Goal: Check status: Check status

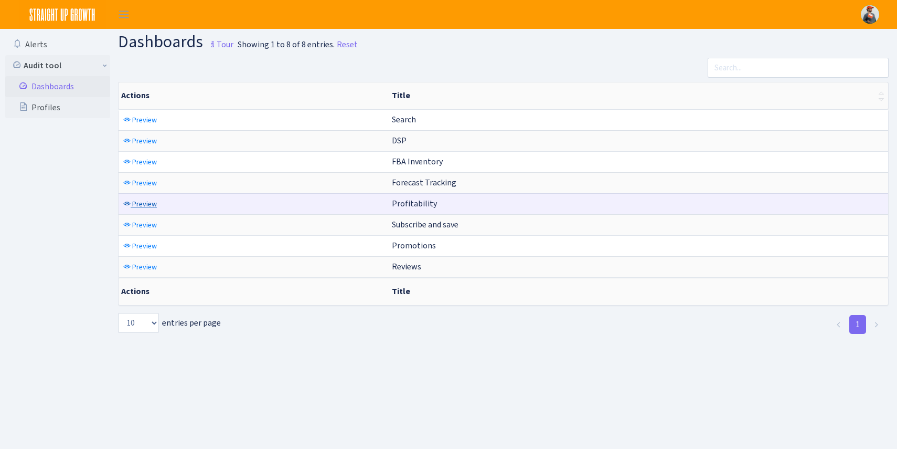
click at [136, 202] on span "Preview" at bounding box center [144, 204] width 25 height 10
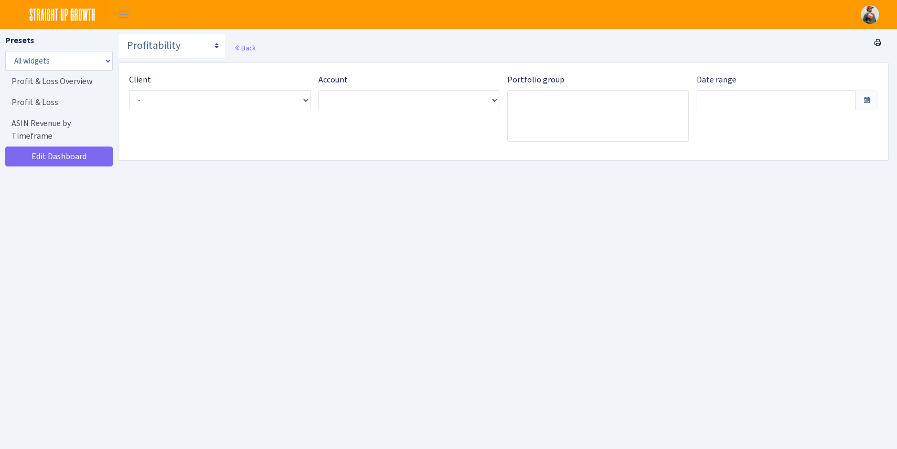
type input "[DATE] - [DATE]"
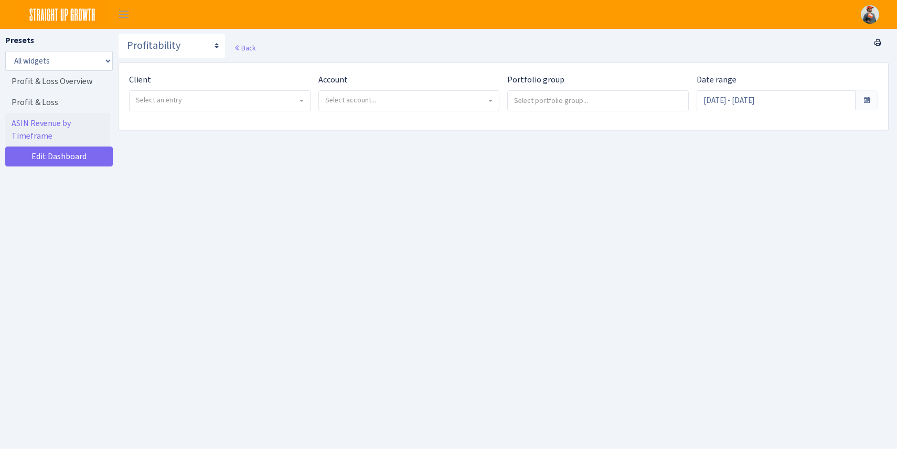
click at [200, 93] on span "Select an entry" at bounding box center [220, 101] width 180 height 20
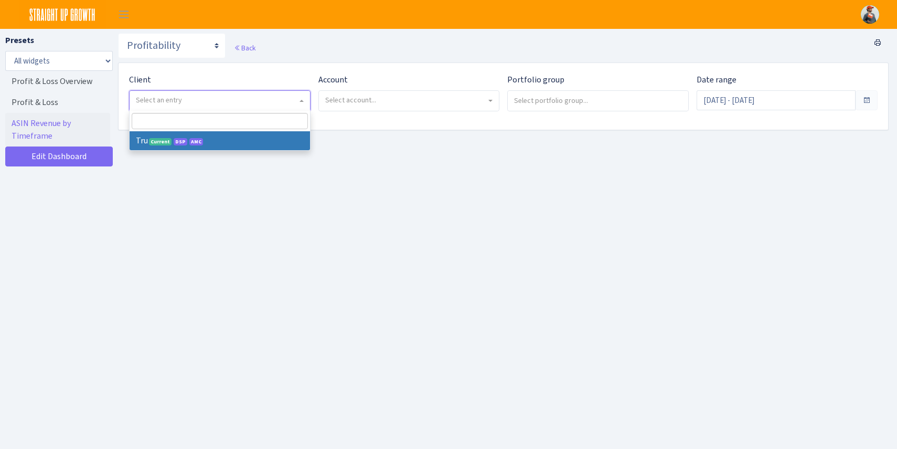
select select "482"
select select
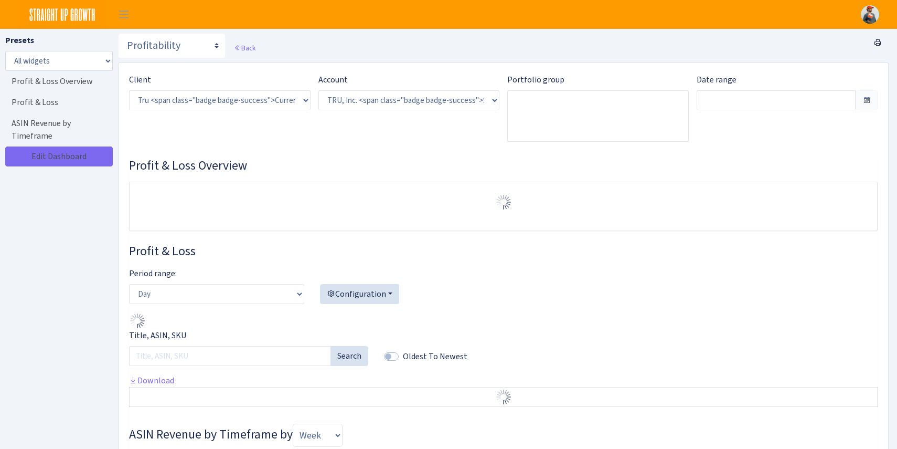
select select "1761349761672784"
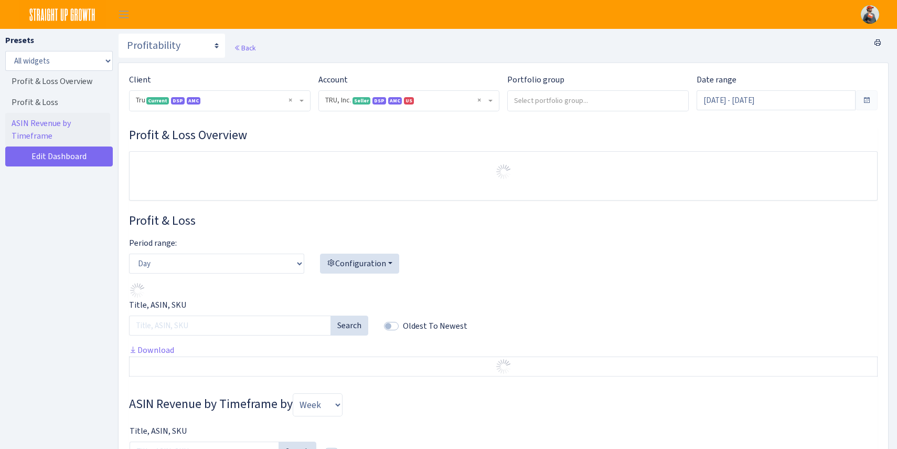
click at [318, 90] on select ") Select account... TRU, Inc. <span class="badge badge-success">Seller</span><s…" at bounding box center [318, 90] width 1 height 1
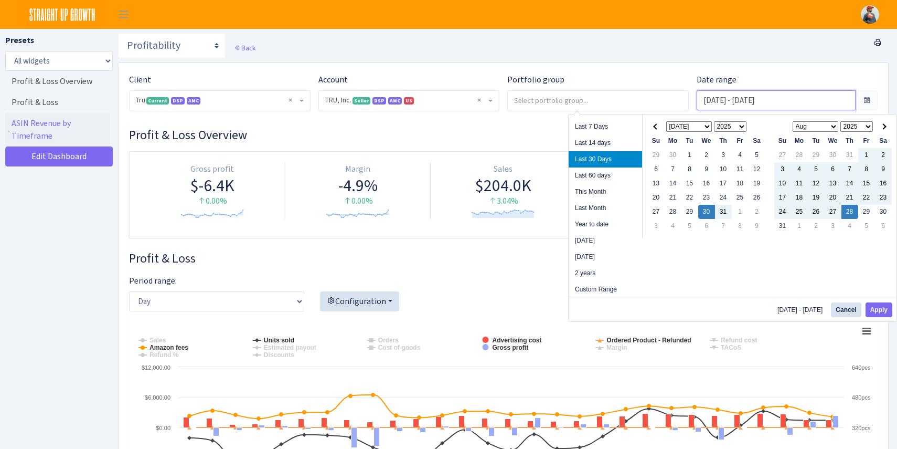
click at [720, 108] on input "Jul 30, 2025 - Aug 28, 2025" at bounding box center [776, 100] width 159 height 20
click at [599, 227] on li "Year to date" at bounding box center [605, 224] width 73 height 16
type input "Jan 1, 2025 - Aug 28, 2025"
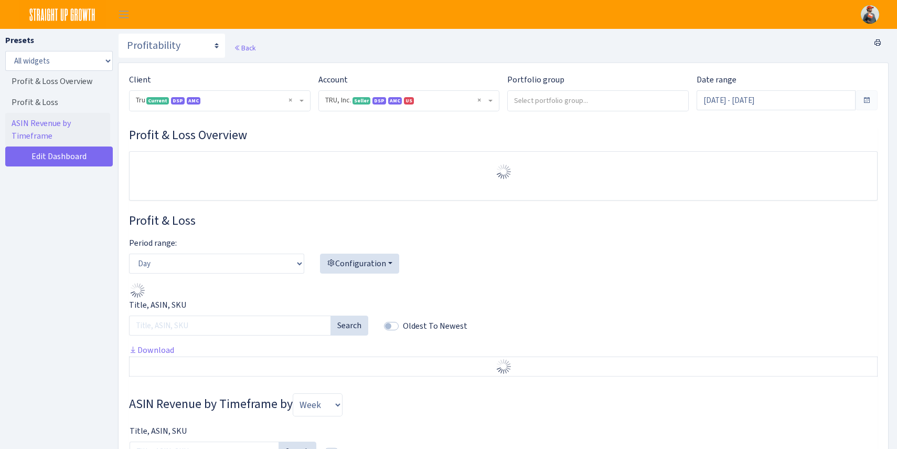
select select "1761349761672784"
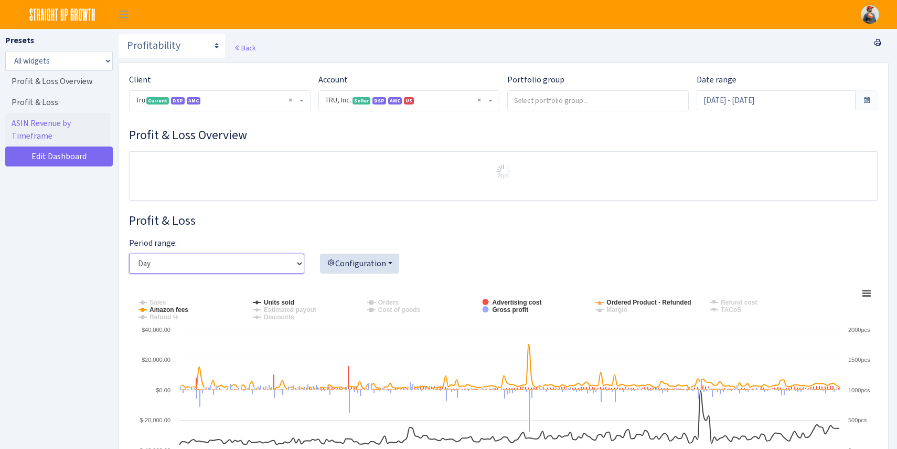
click at [226, 262] on select "Day Week Month" at bounding box center [216, 263] width 175 height 20
select select "month"
click at [129, 253] on select "Day Week Month" at bounding box center [216, 263] width 175 height 20
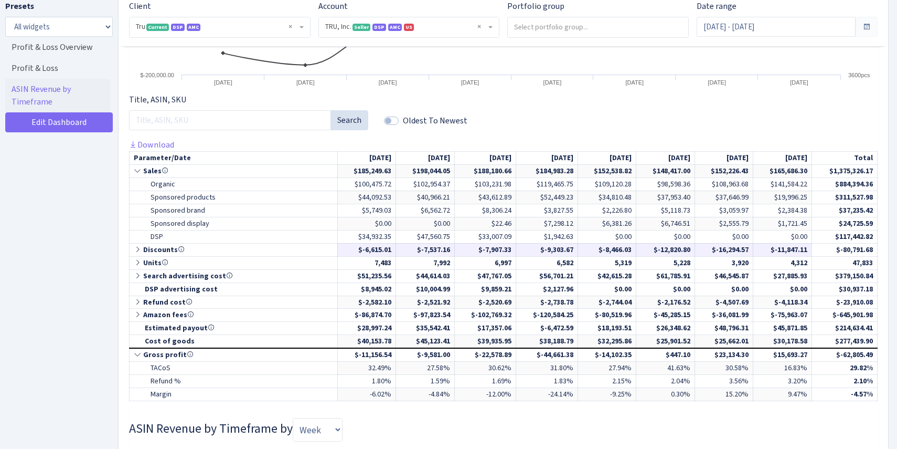
scroll to position [431, 0]
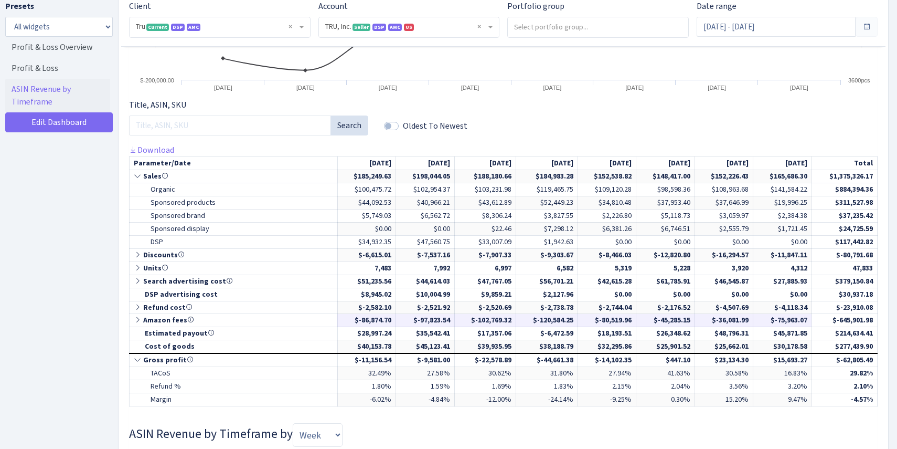
click at [139, 319] on icon at bounding box center [138, 319] width 9 height 7
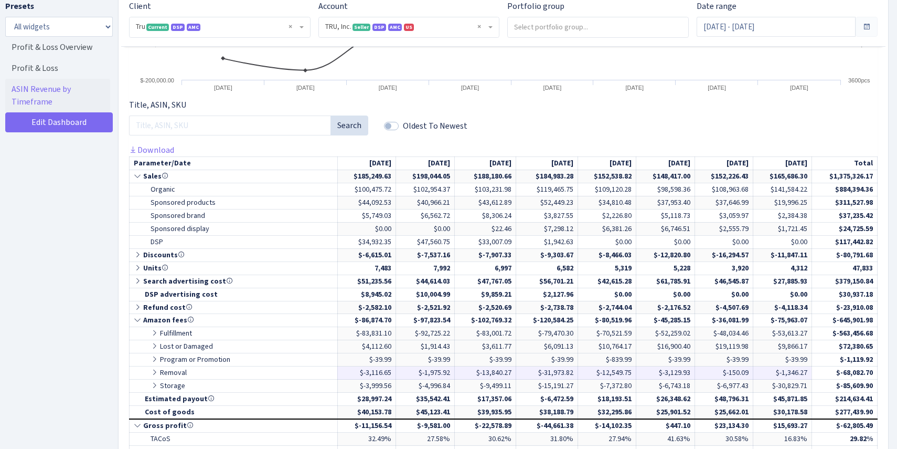
drag, startPoint x: 567, startPoint y: 371, endPoint x: 535, endPoint y: 371, distance: 32.5
click at [535, 371] on td "$-31,973.82" at bounding box center [547, 372] width 62 height 13
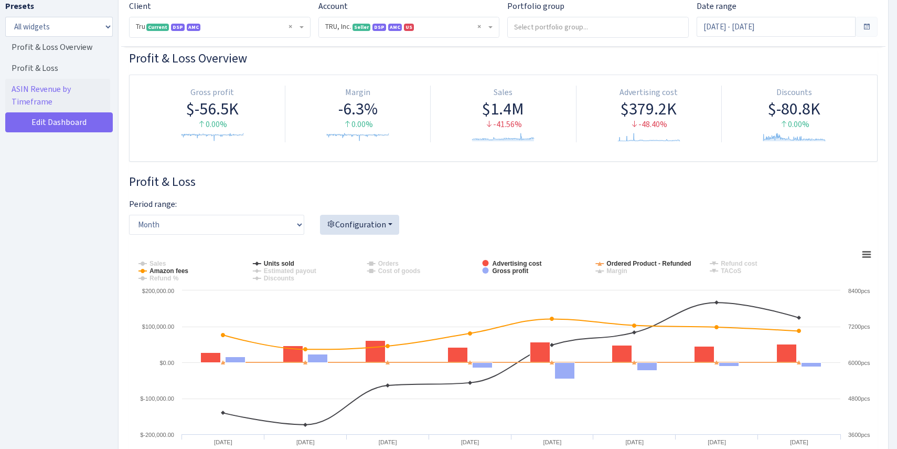
scroll to position [0, 0]
